Goal: Transaction & Acquisition: Download file/media

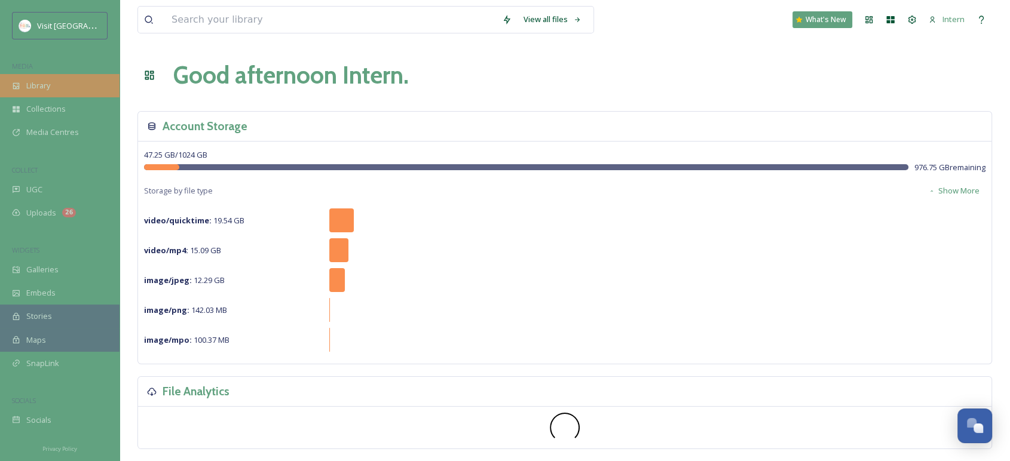
click at [18, 85] on icon at bounding box center [16, 86] width 8 height 8
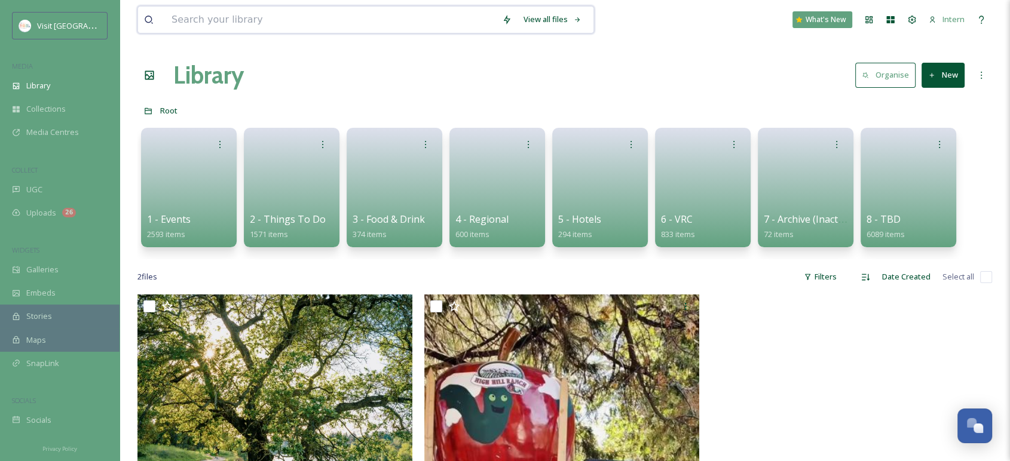
click at [349, 16] on input at bounding box center [330, 20] width 330 height 26
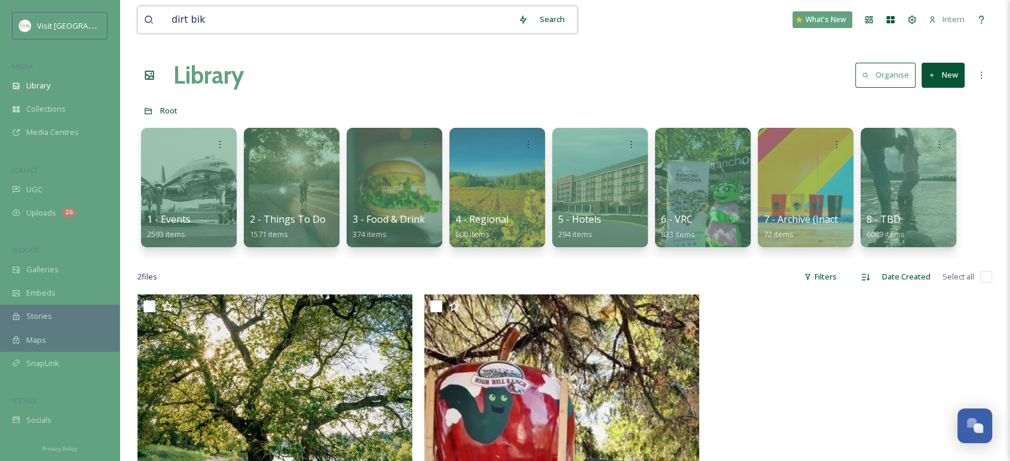
type input "dirt bike"
type input "d"
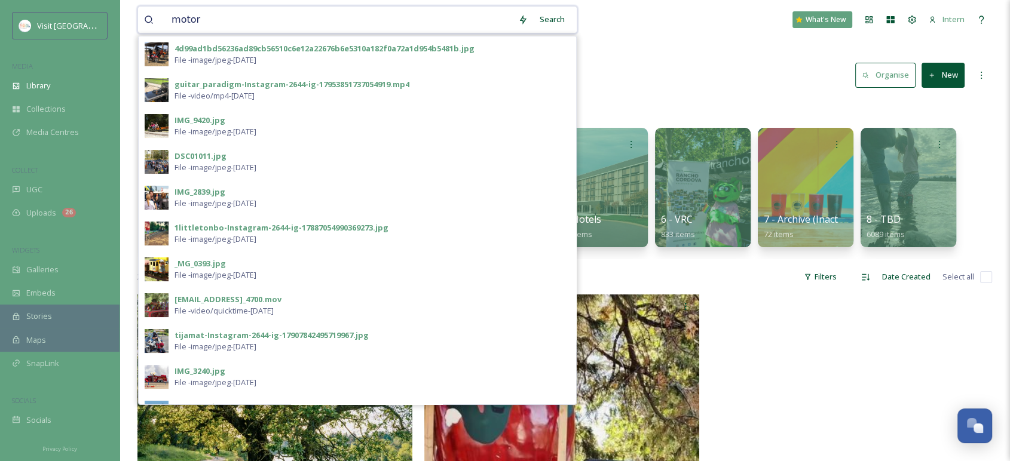
drag, startPoint x: 203, startPoint y: 15, endPoint x: 158, endPoint y: 16, distance: 44.8
click at [158, 16] on div "motor" at bounding box center [328, 20] width 368 height 26
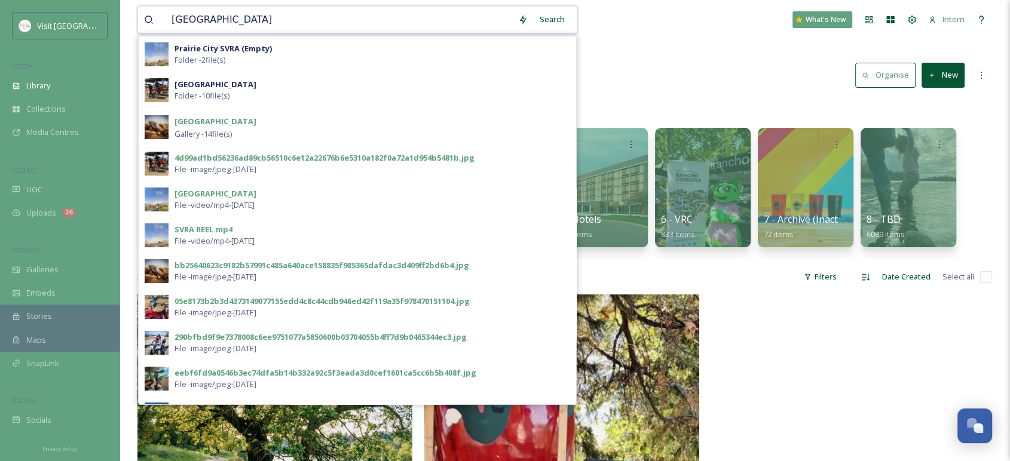
type input "[GEOGRAPHIC_DATA]"
click at [215, 129] on span "Gallery - 14 file(s)" at bounding box center [202, 133] width 57 height 11
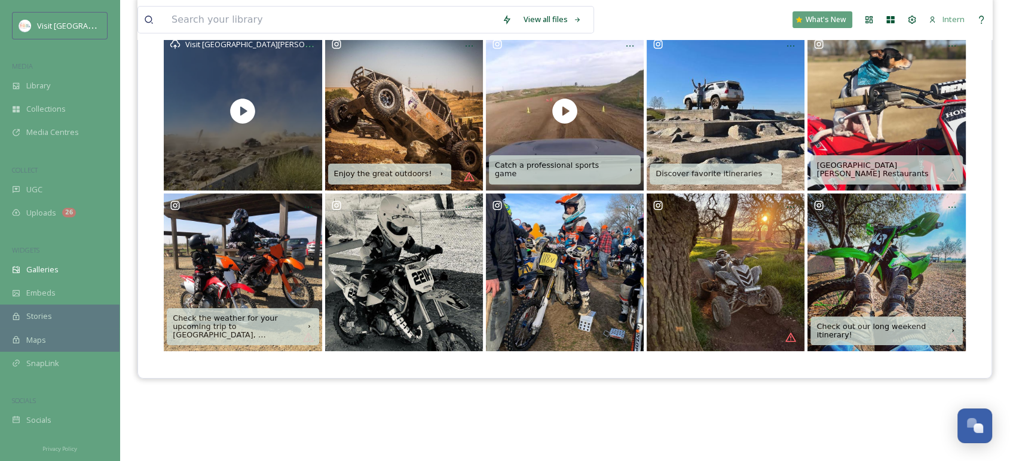
scroll to position [171, 0]
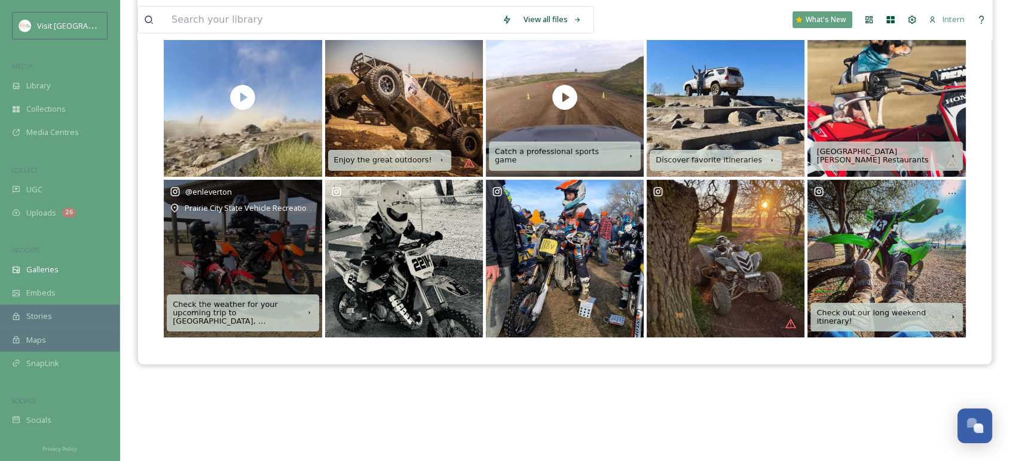
click at [253, 241] on div "@ [GEOGRAPHIC_DATA] Vehicle Recreation Area" at bounding box center [243, 259] width 158 height 158
click at [287, 252] on div "@ [GEOGRAPHIC_DATA] Vehicle Recreation Area" at bounding box center [243, 259] width 158 height 158
click at [220, 253] on div "@ [GEOGRAPHIC_DATA] Vehicle Recreation Area" at bounding box center [243, 259] width 158 height 158
click at [241, 249] on div "@ [GEOGRAPHIC_DATA] Vehicle Recreation Area" at bounding box center [243, 259] width 158 height 158
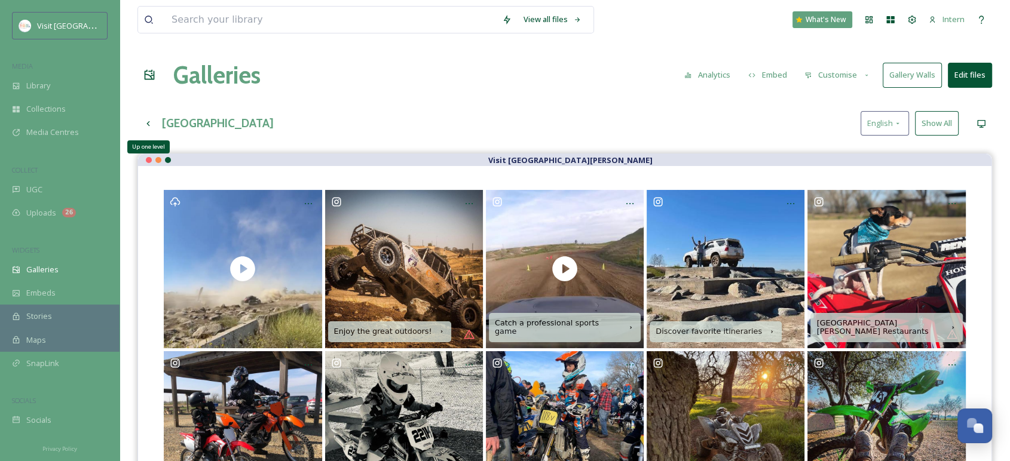
click at [151, 123] on icon at bounding box center [148, 124] width 10 height 10
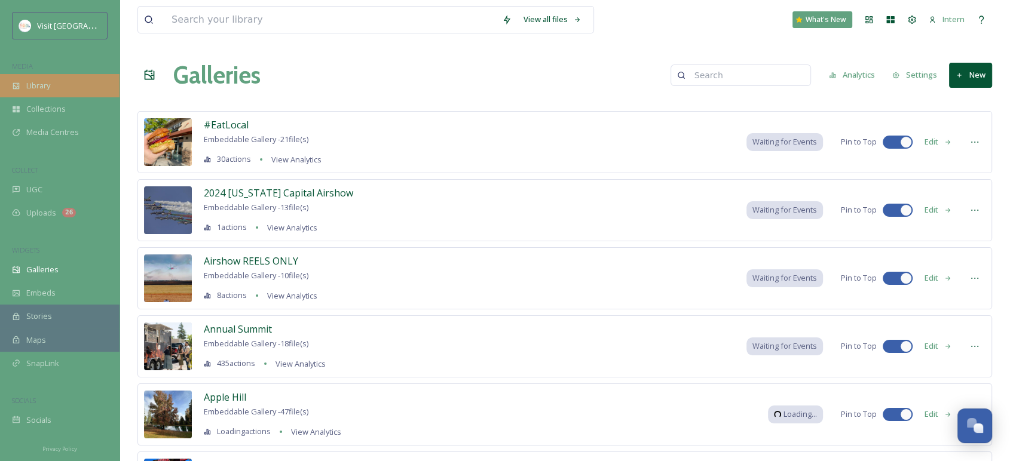
click at [75, 76] on div "Library" at bounding box center [59, 85] width 119 height 23
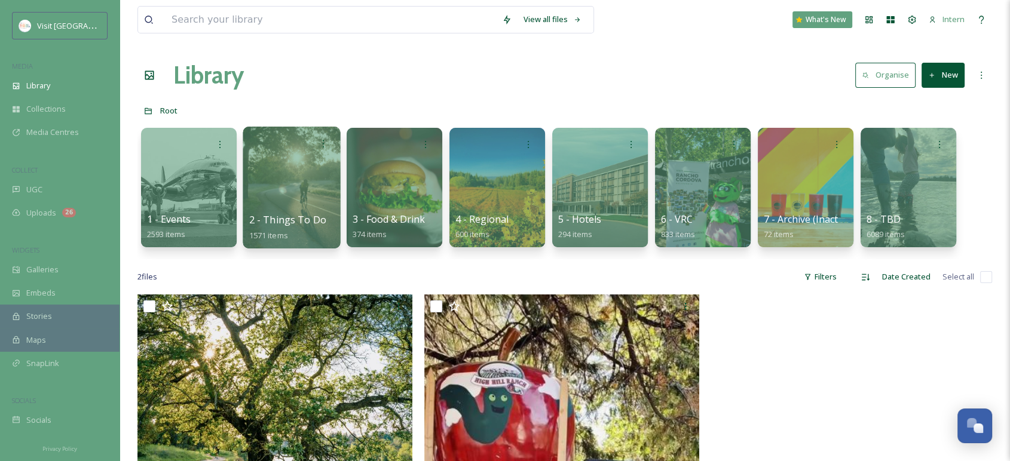
click at [263, 185] on div at bounding box center [291, 188] width 97 height 122
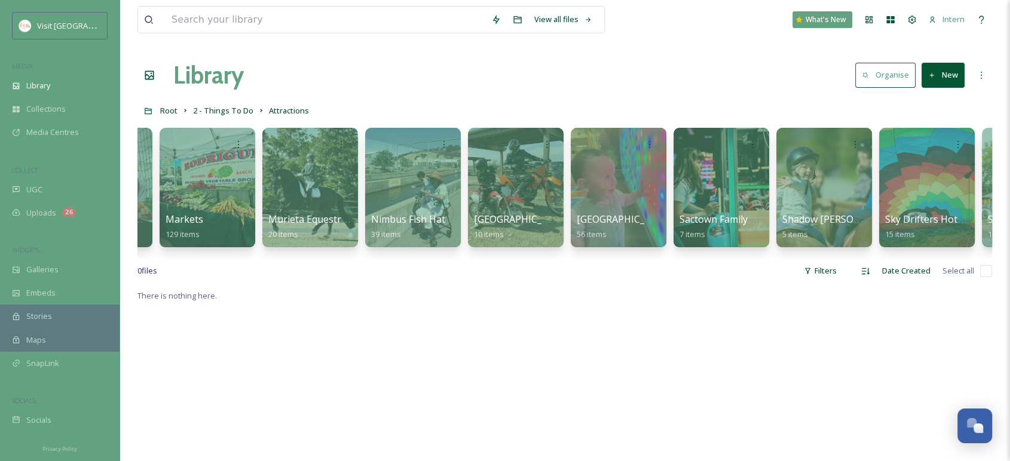
scroll to position [0, 438]
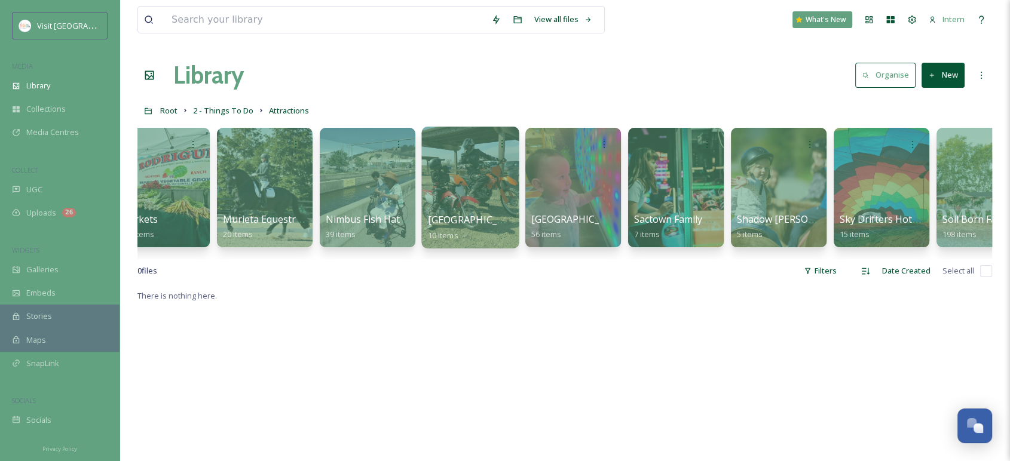
click at [474, 224] on span "[GEOGRAPHIC_DATA]" at bounding box center [477, 219] width 98 height 13
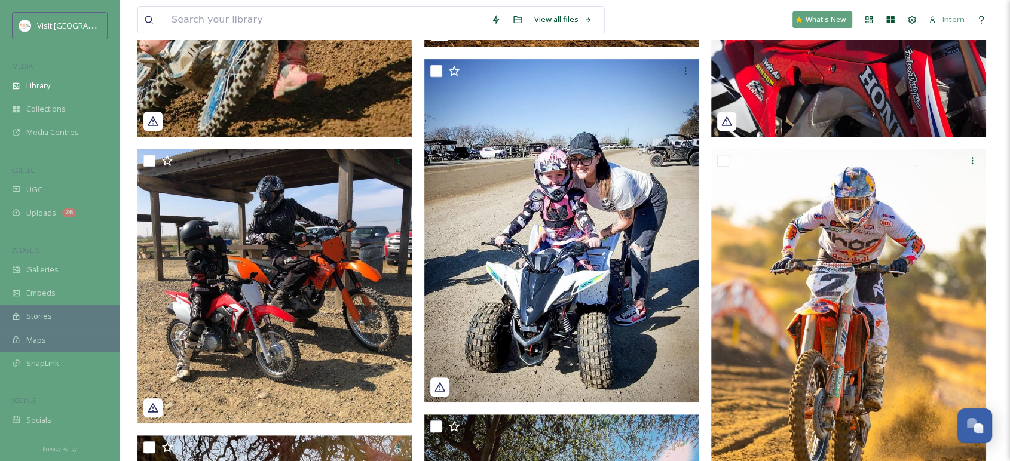
scroll to position [530, 0]
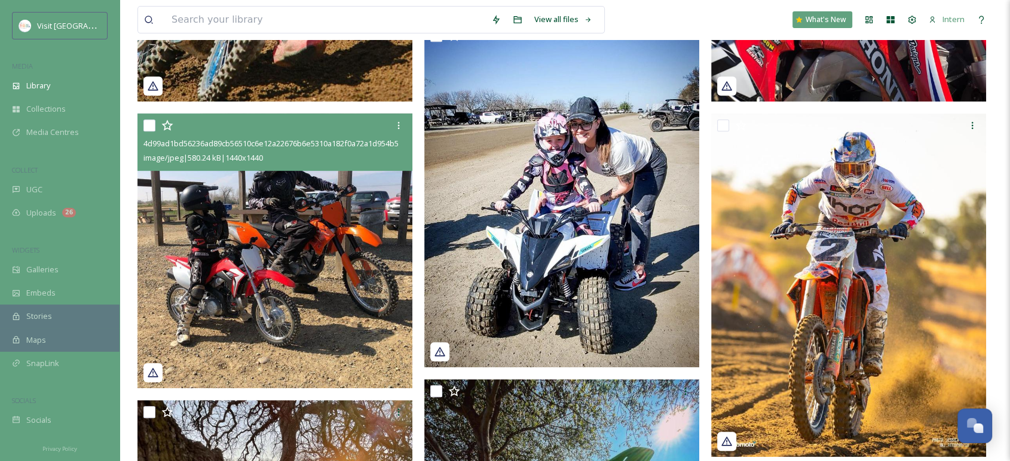
click at [321, 268] on img at bounding box center [274, 251] width 275 height 275
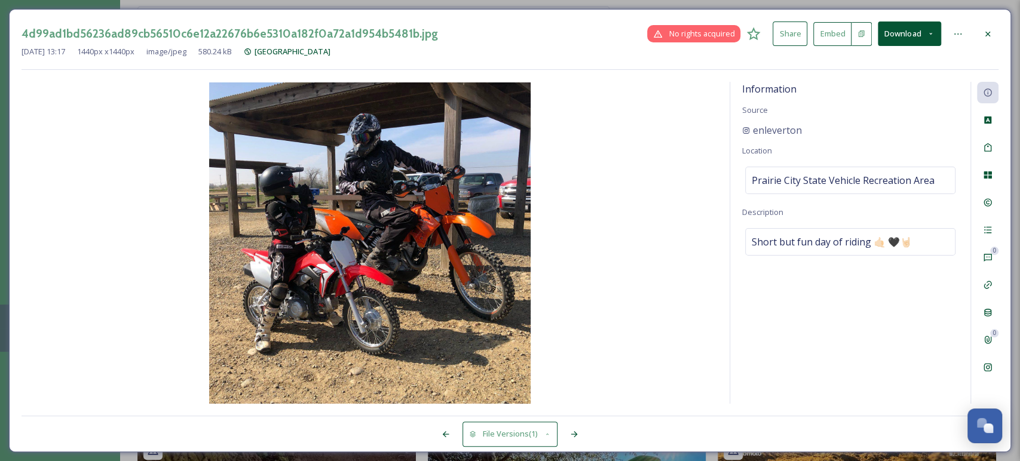
click at [988, 36] on icon at bounding box center [988, 34] width 10 height 10
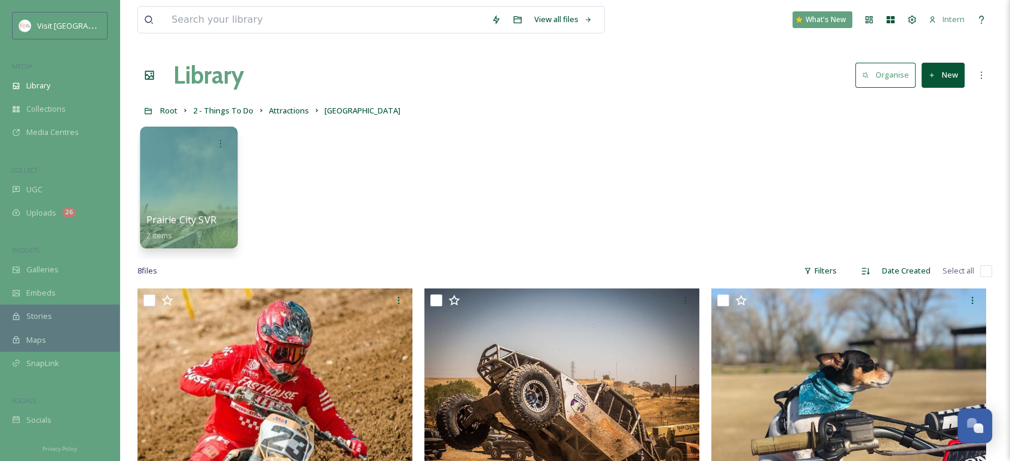
click at [219, 195] on div at bounding box center [188, 188] width 97 height 122
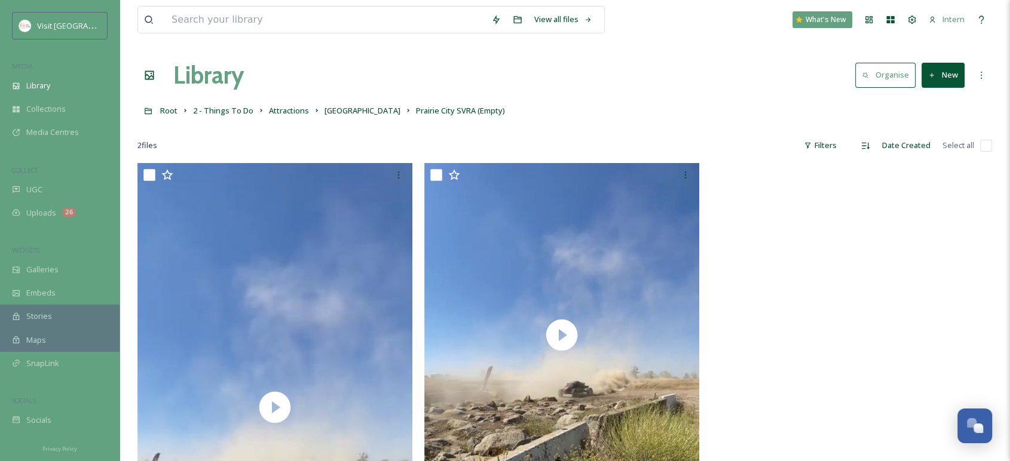
click at [641, 103] on div "Root 2 - Things To Do Attractions [GEOGRAPHIC_DATA] [GEOGRAPHIC_DATA] (Empty)" at bounding box center [564, 110] width 854 height 23
click at [360, 111] on span "[GEOGRAPHIC_DATA]" at bounding box center [362, 110] width 76 height 11
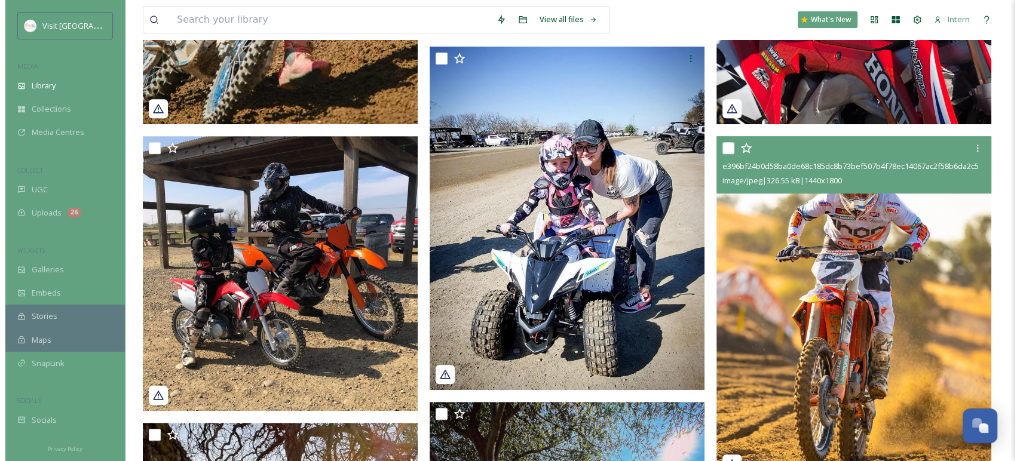
scroll to position [530, 0]
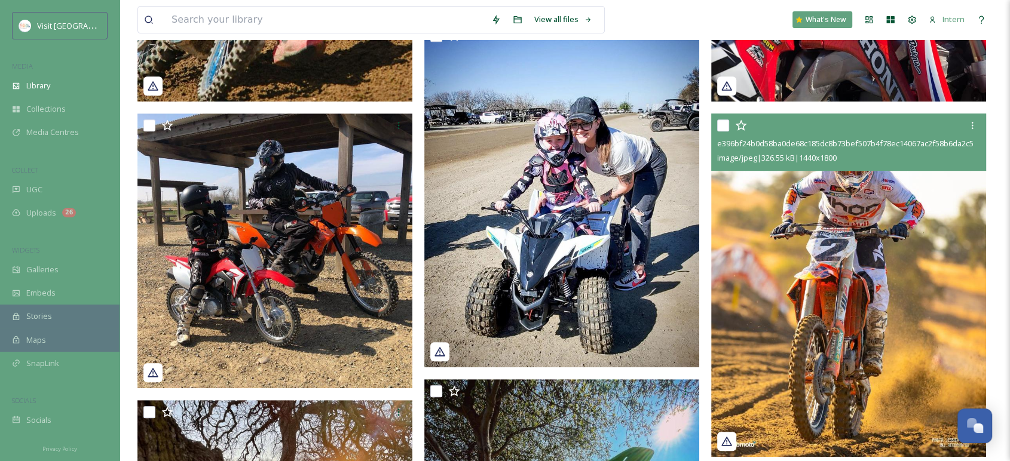
click at [815, 298] on img at bounding box center [848, 286] width 275 height 344
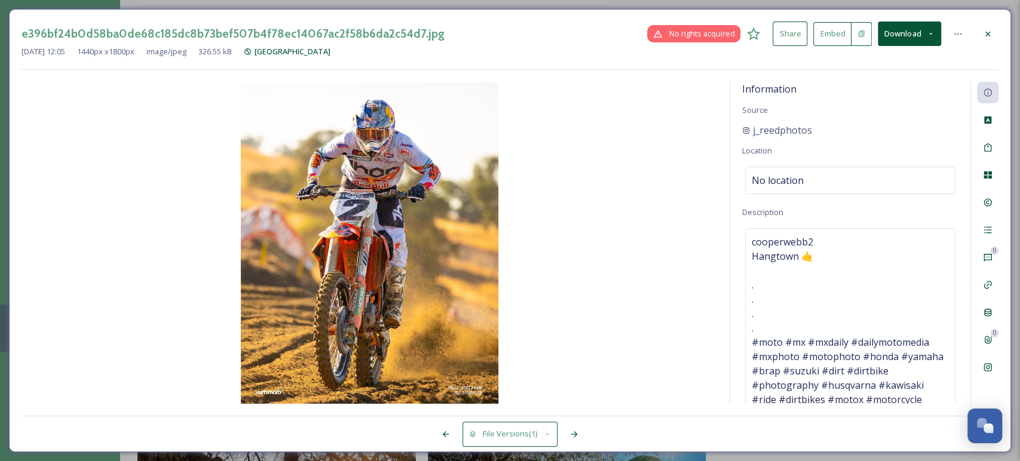
click at [926, 42] on button "Download" at bounding box center [909, 34] width 63 height 24
click at [876, 66] on span "Download Original (1440 x 1800)" at bounding box center [877, 61] width 113 height 11
